Goal: Find specific page/section: Find specific page/section

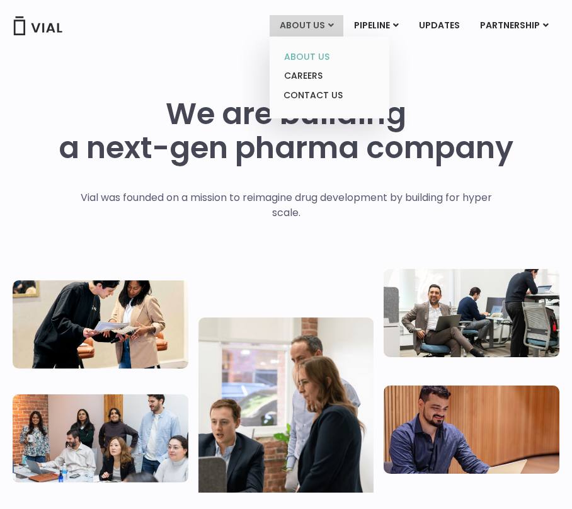
click at [308, 53] on link "ABOUT US" at bounding box center [329, 57] width 110 height 20
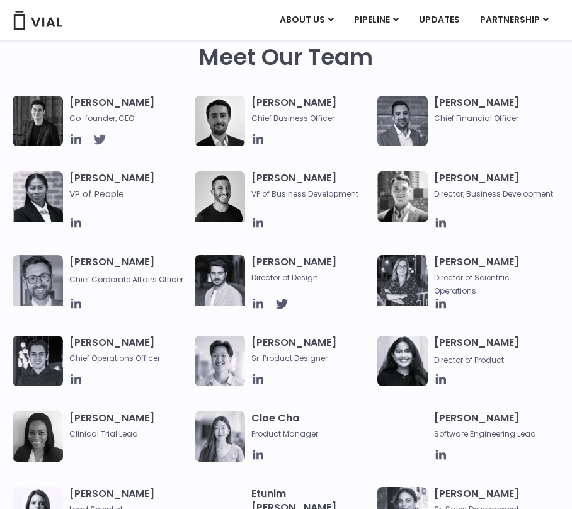
scroll to position [548, 0]
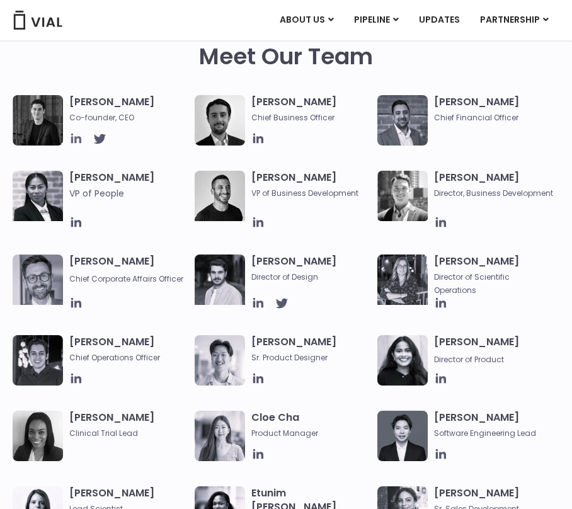
click at [77, 139] on icon at bounding box center [76, 139] width 14 height 14
click at [260, 137] on icon at bounding box center [258, 138] width 10 height 10
click at [77, 296] on icon at bounding box center [76, 303] width 14 height 14
click at [257, 297] on icon at bounding box center [258, 302] width 10 height 10
click at [262, 296] on icon at bounding box center [258, 303] width 14 height 14
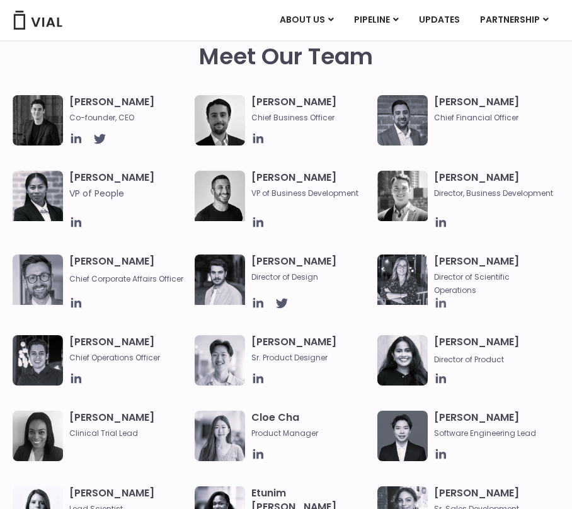
click at [441, 297] on icon at bounding box center [441, 303] width 14 height 14
click at [77, 373] on icon at bounding box center [76, 378] width 10 height 10
click at [437, 220] on icon at bounding box center [440, 222] width 10 height 10
click at [259, 220] on icon at bounding box center [258, 222] width 10 height 10
click at [260, 373] on icon at bounding box center [258, 378] width 14 height 14
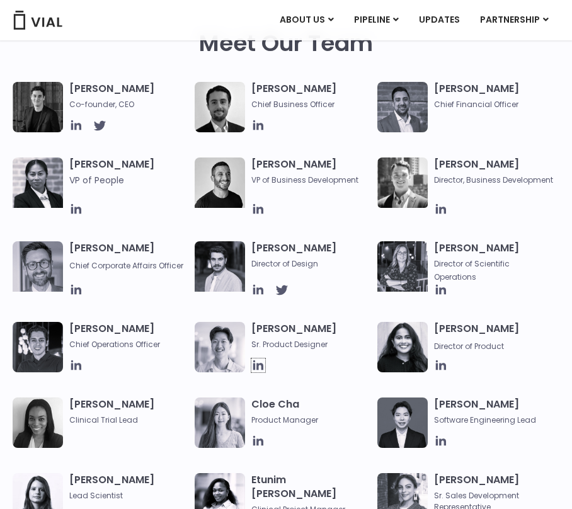
scroll to position [562, 0]
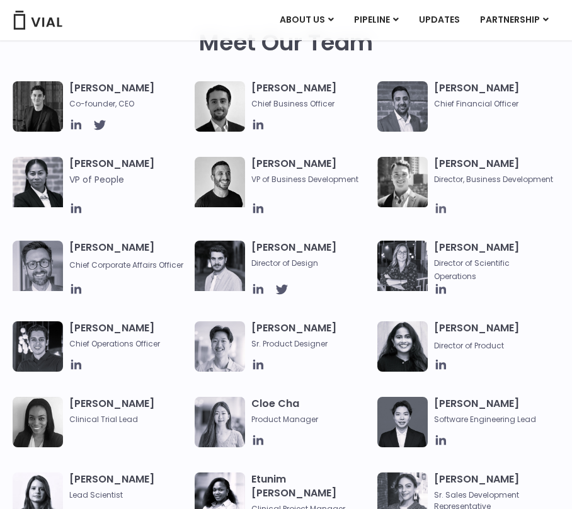
click at [437, 207] on icon at bounding box center [441, 208] width 14 height 14
click at [77, 283] on icon at bounding box center [76, 288] width 10 height 10
click at [259, 283] on icon at bounding box center [258, 289] width 14 height 14
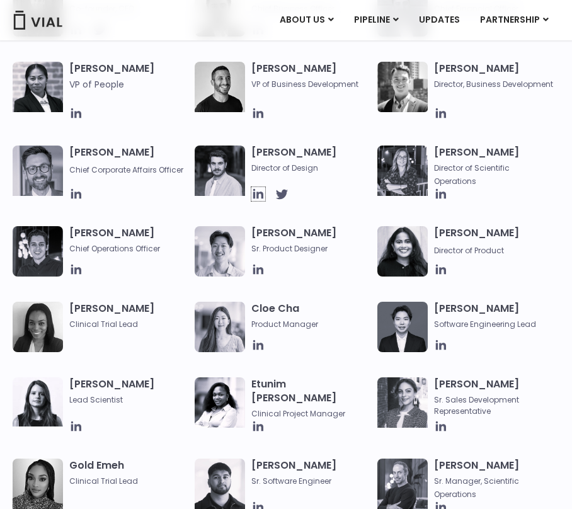
scroll to position [655, 0]
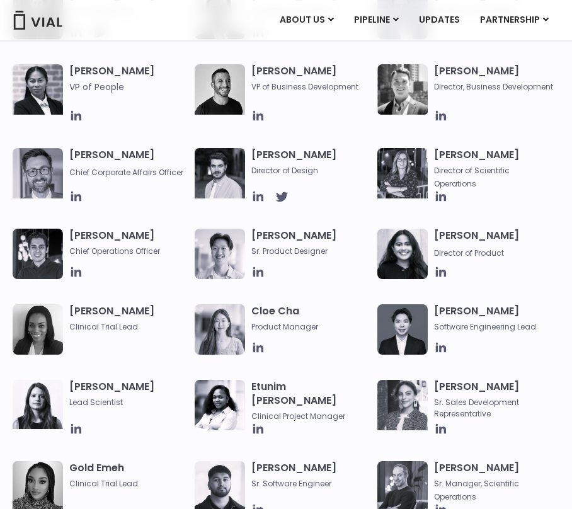
click at [410, 172] on img at bounding box center [402, 173] width 50 height 50
click at [444, 156] on h3 "Sarah Wise Director of Scientific Operations" at bounding box center [493, 169] width 119 height 42
click at [438, 190] on icon at bounding box center [441, 196] width 14 height 14
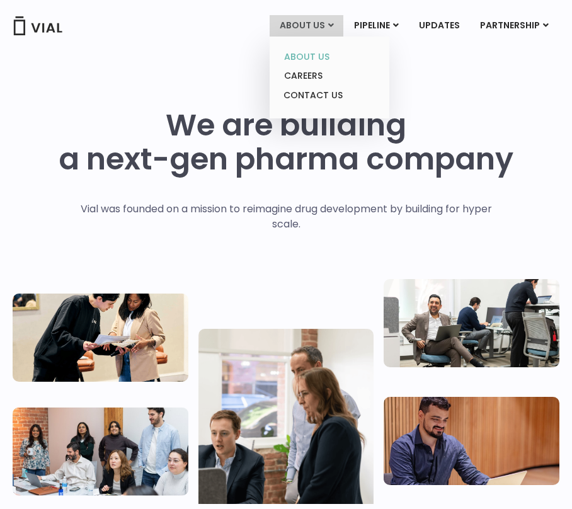
click at [307, 52] on link "ABOUT US" at bounding box center [329, 57] width 110 height 20
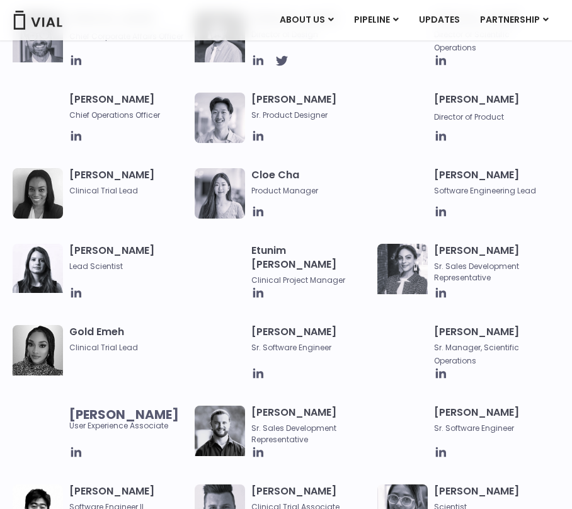
scroll to position [789, 0]
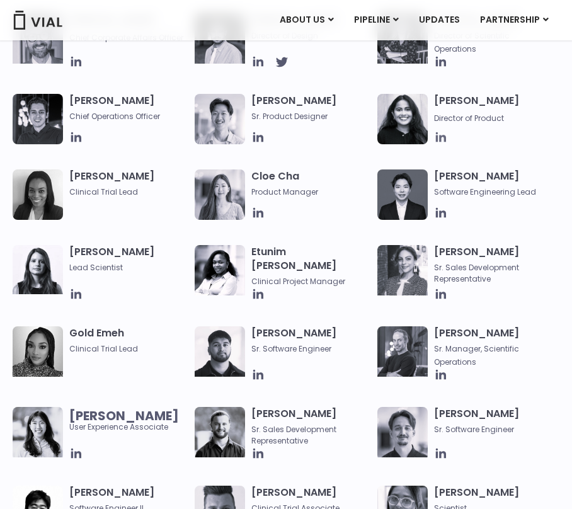
click at [442, 132] on icon at bounding box center [441, 137] width 14 height 14
